Goal: Task Accomplishment & Management: Use online tool/utility

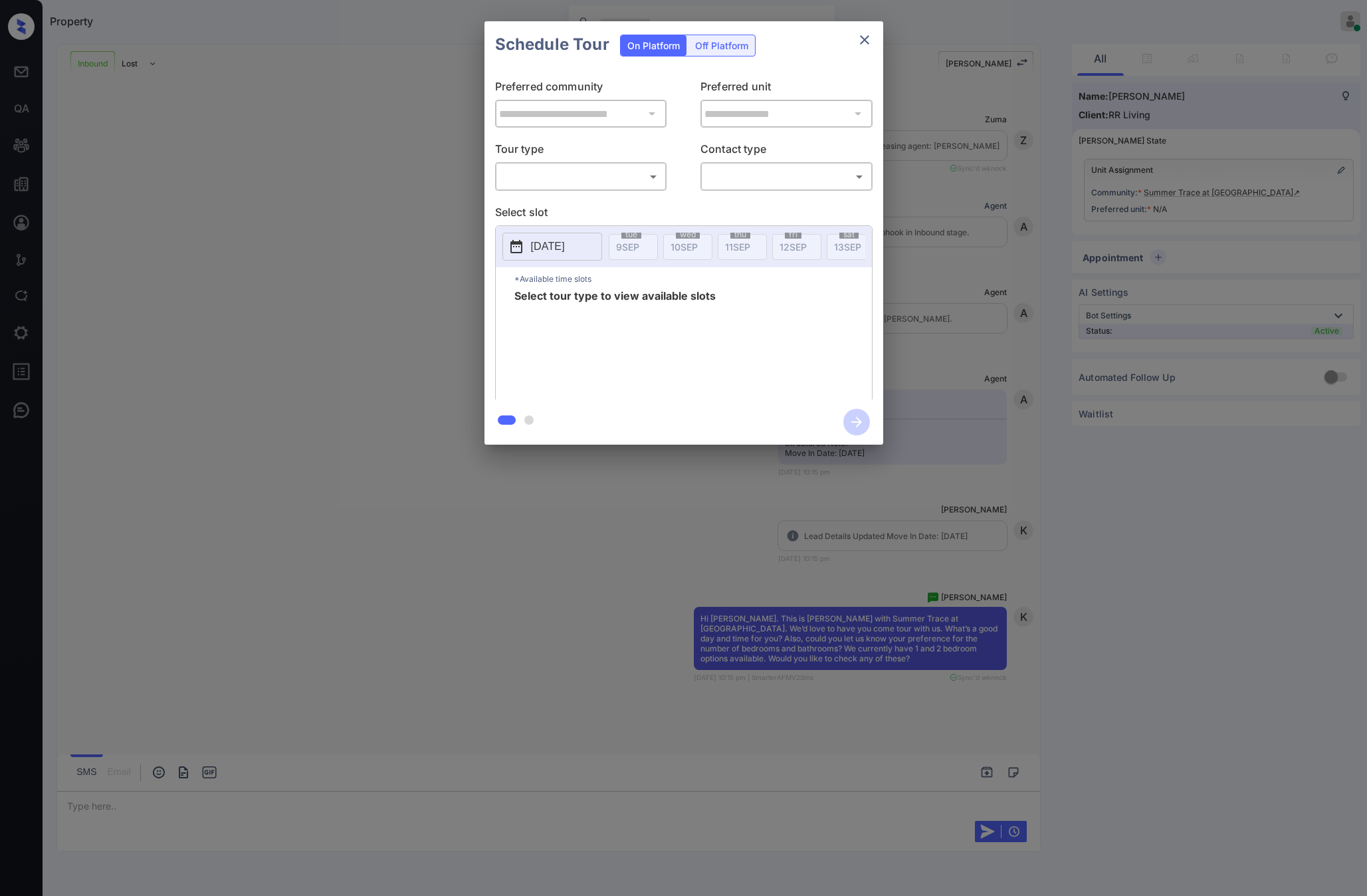
scroll to position [139, 0]
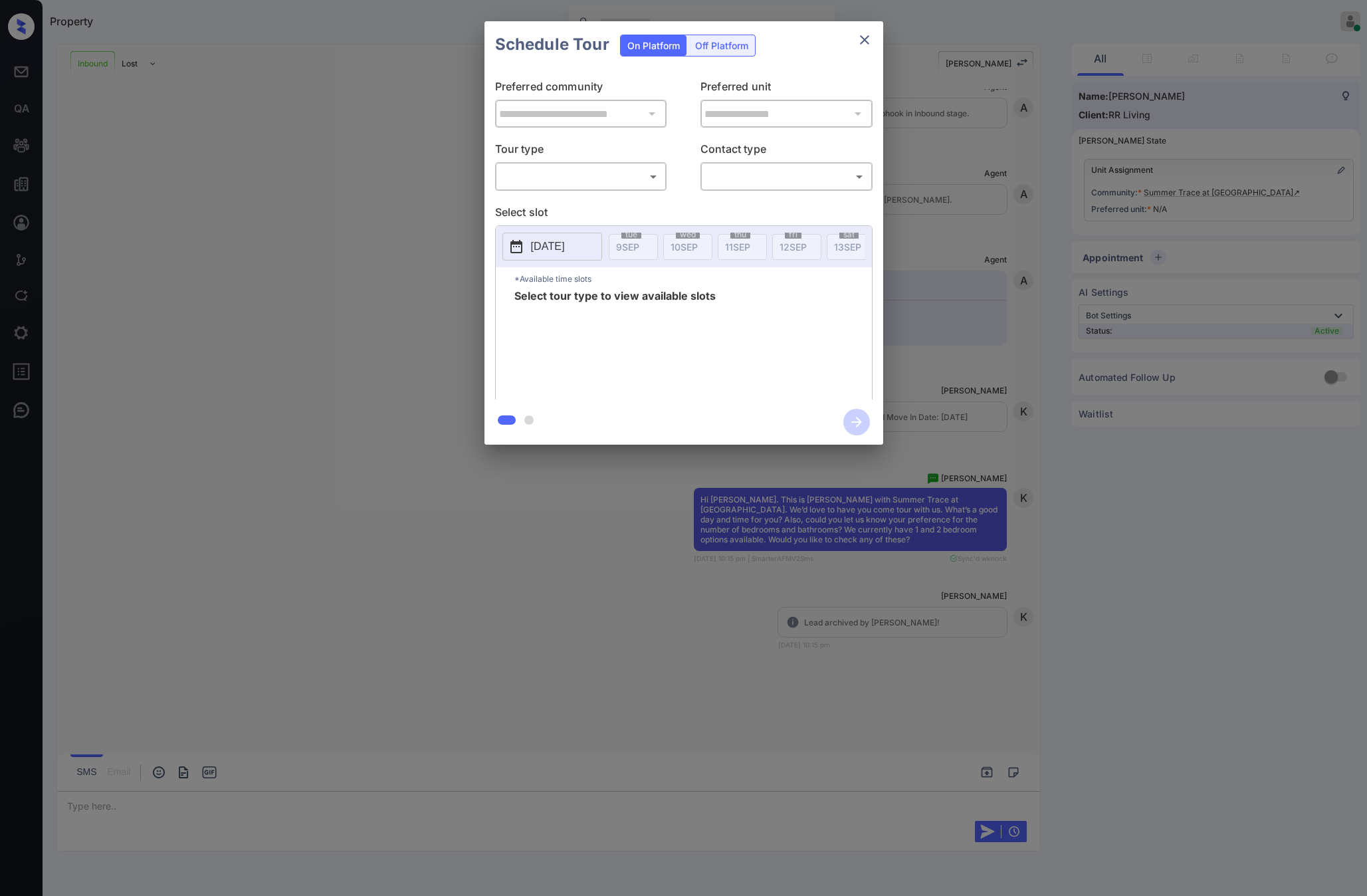
click at [597, 187] on body "Property [PERSON_NAME] Online Set yourself offline Set yourself on break Profil…" at bounding box center [684, 448] width 1367 height 896
click at [581, 207] on li "In Person" at bounding box center [581, 207] width 164 height 24
type input "********"
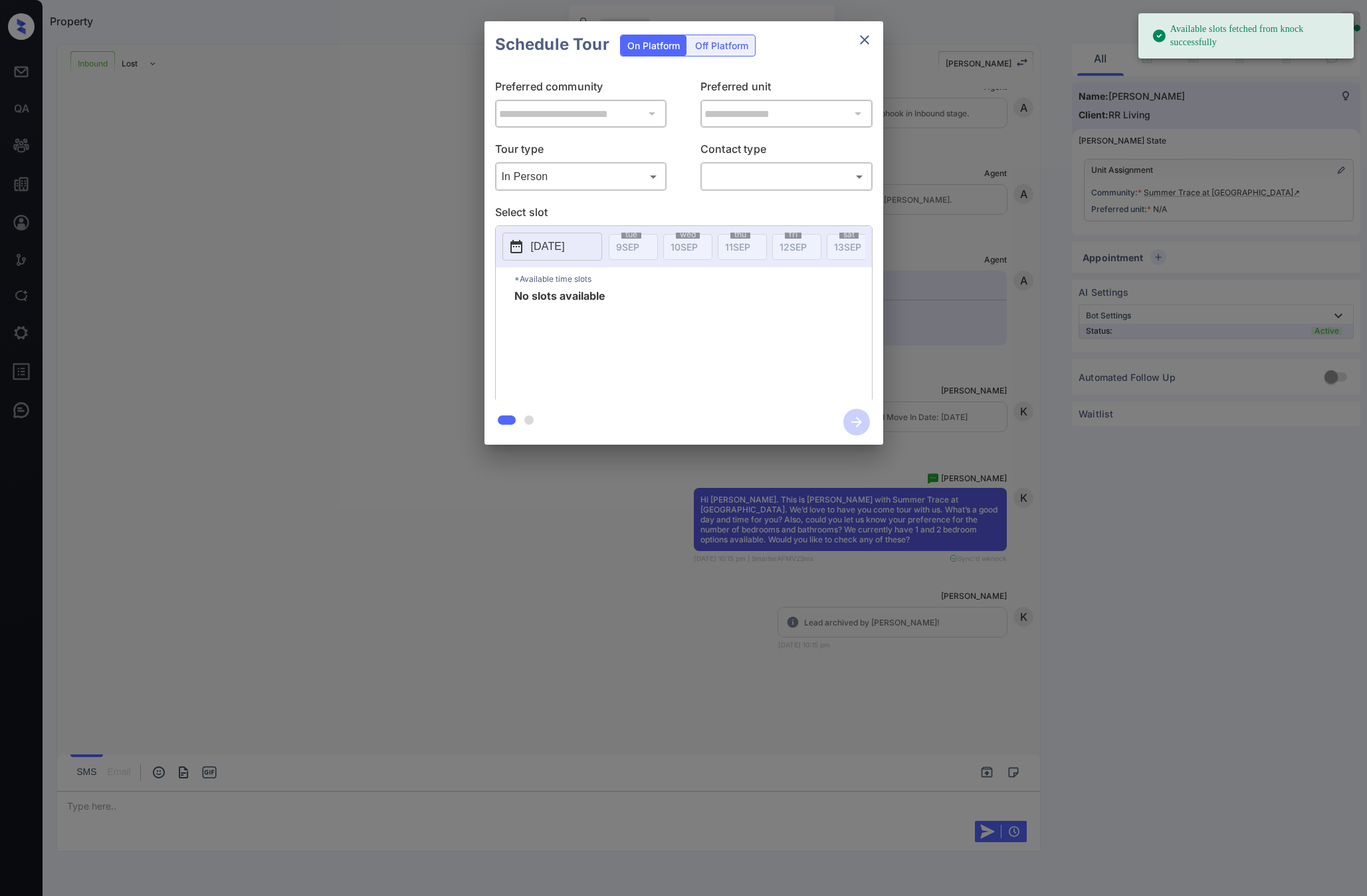
click at [559, 247] on p "[DATE]" at bounding box center [548, 247] width 34 height 16
click at [866, 54] on div "Schedule Tour On Platform Off Platform" at bounding box center [684, 44] width 399 height 46
click at [867, 42] on icon "close" at bounding box center [864, 40] width 9 height 9
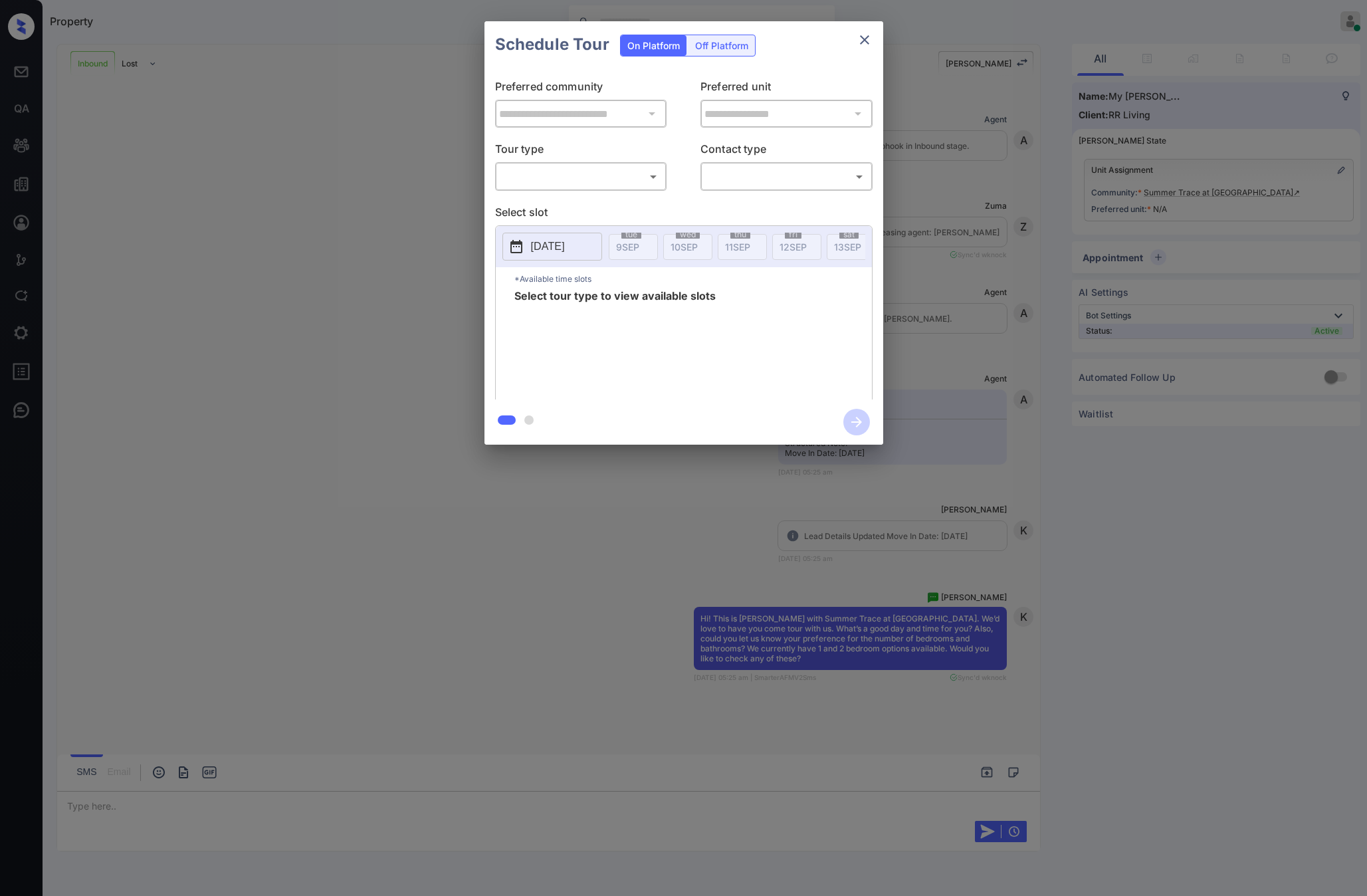
scroll to position [238, 0]
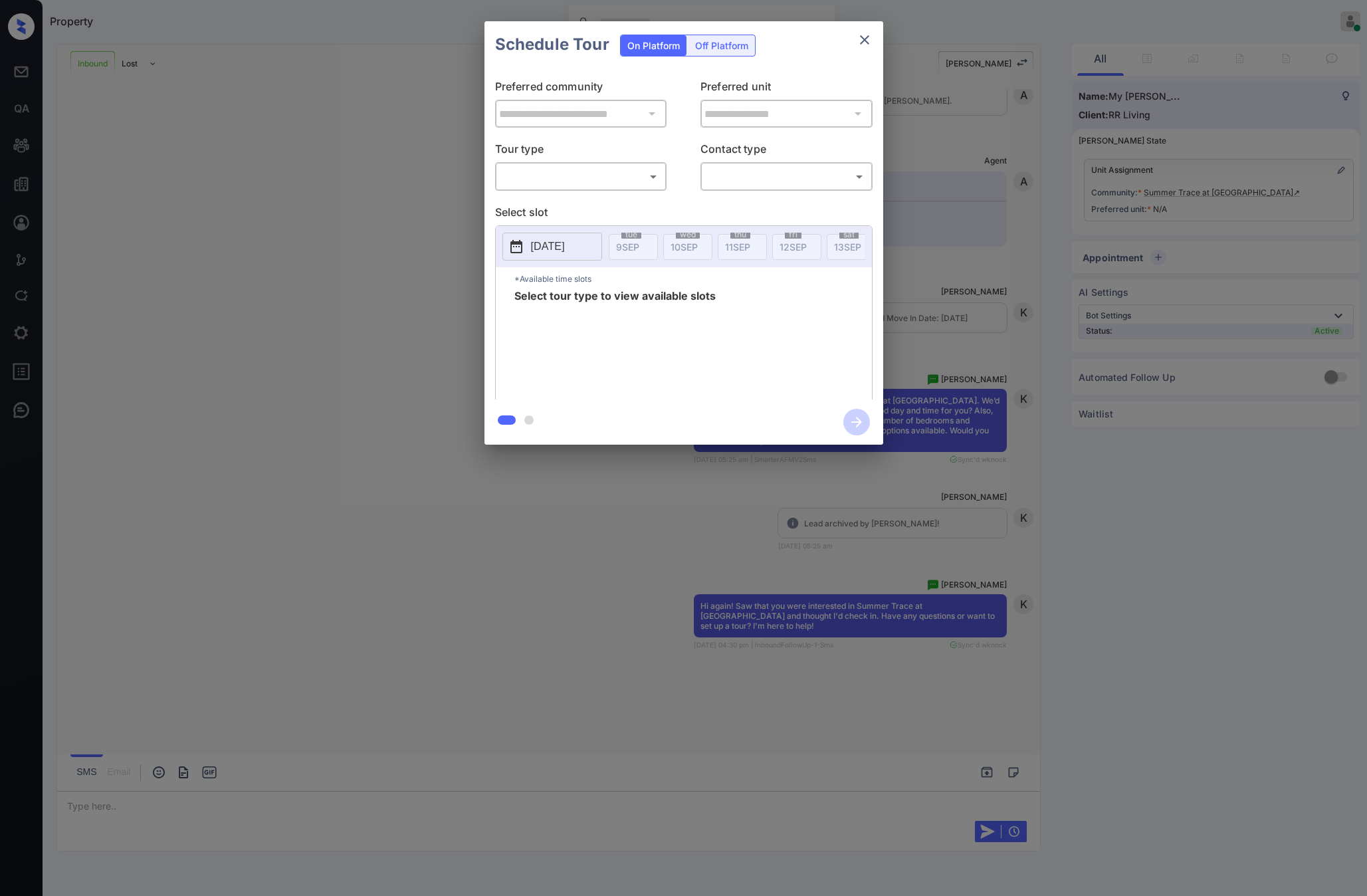
click at [555, 191] on div "**********" at bounding box center [684, 233] width 399 height 332
click at [567, 186] on body "Property [PERSON_NAME] Online Set yourself offline Set yourself on break Profil…" at bounding box center [684, 448] width 1367 height 896
click at [753, 122] on div at bounding box center [684, 448] width 1367 height 896
click at [544, 182] on body "Property Riley Jameson Online Set yourself offline Set yourself on break Profil…" at bounding box center [684, 448] width 1367 height 896
click at [543, 226] on li "Virtual" at bounding box center [581, 230] width 164 height 24
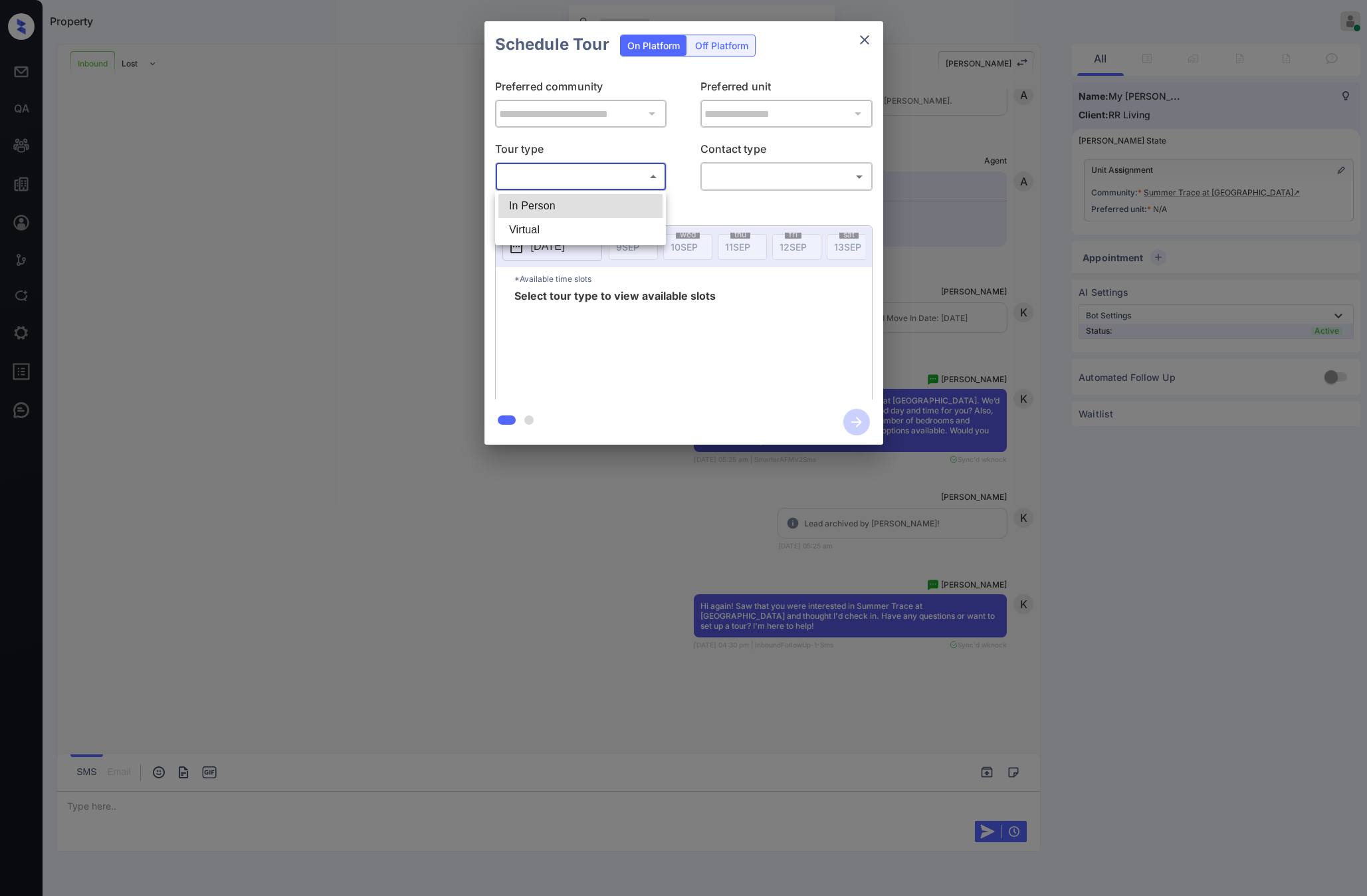
type input "*******"
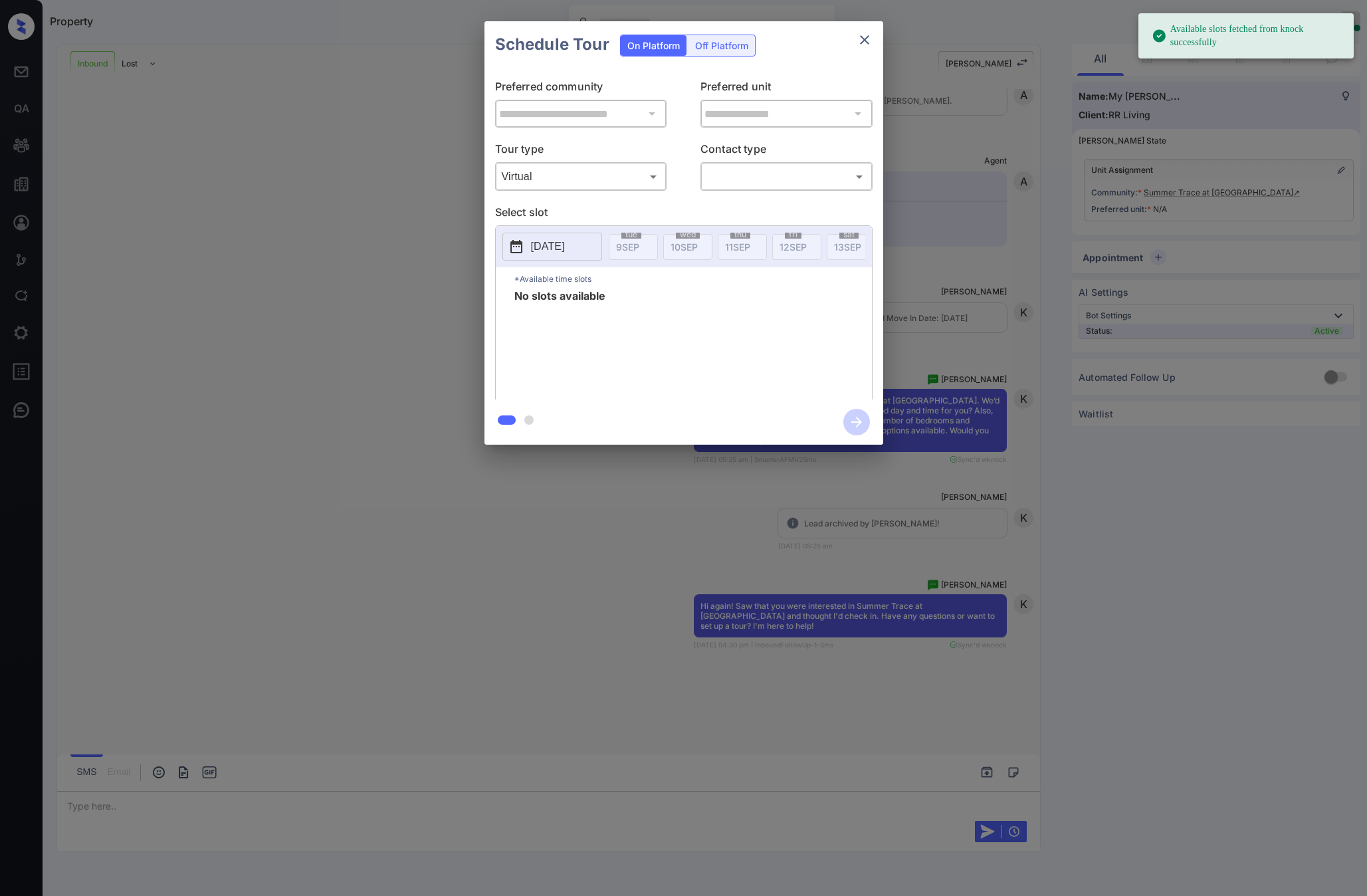
click at [554, 242] on p "[DATE]" at bounding box center [548, 247] width 34 height 16
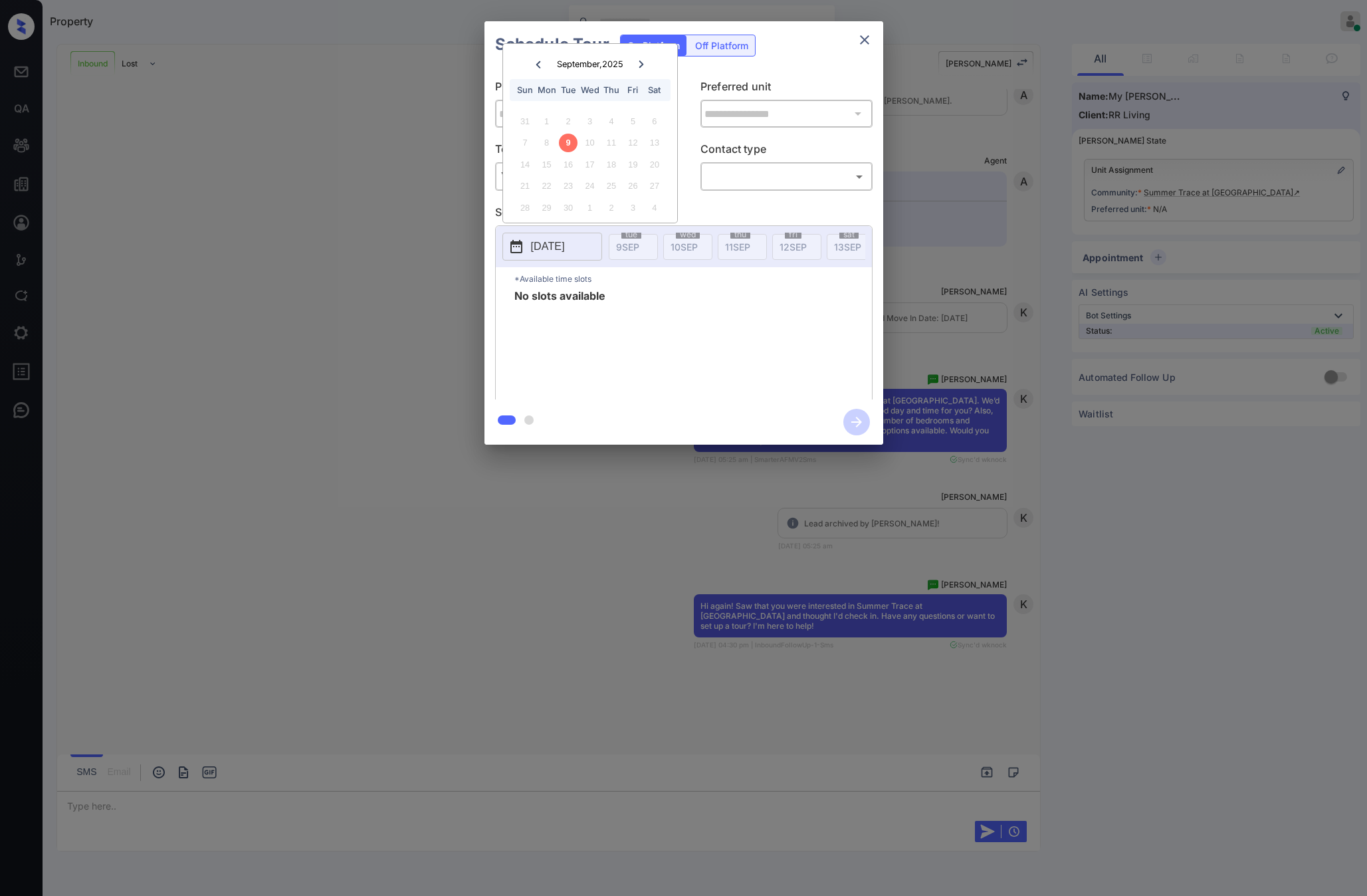
click at [869, 42] on icon "close" at bounding box center [864, 40] width 16 height 16
